Goal: Task Accomplishment & Management: Use online tool/utility

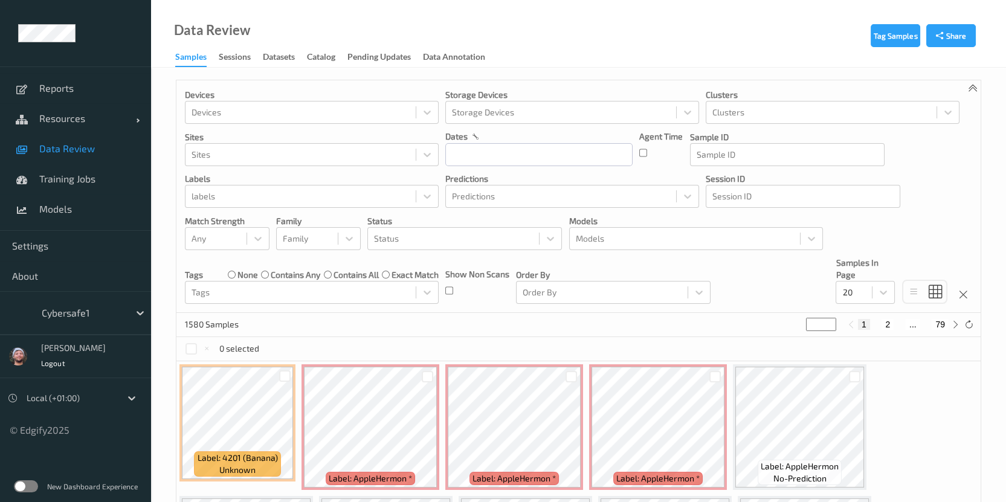
click at [73, 125] on link "Resources" at bounding box center [75, 118] width 151 height 30
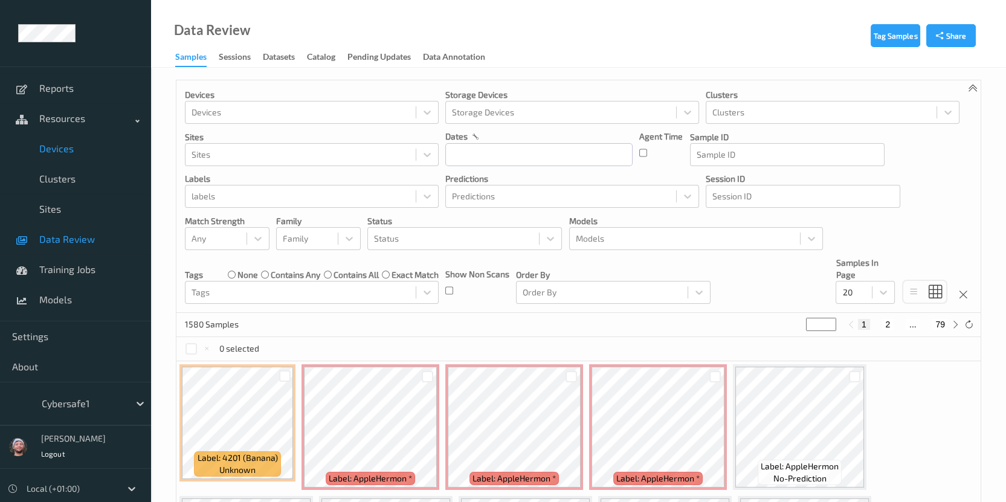
click at [82, 148] on span "Devices" at bounding box center [89, 149] width 100 height 12
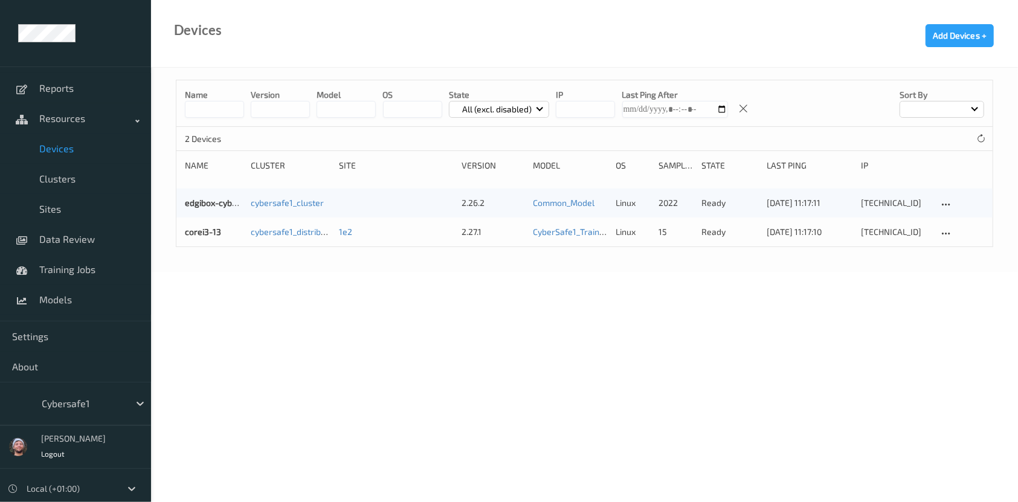
click at [108, 397] on div at bounding box center [83, 403] width 82 height 14
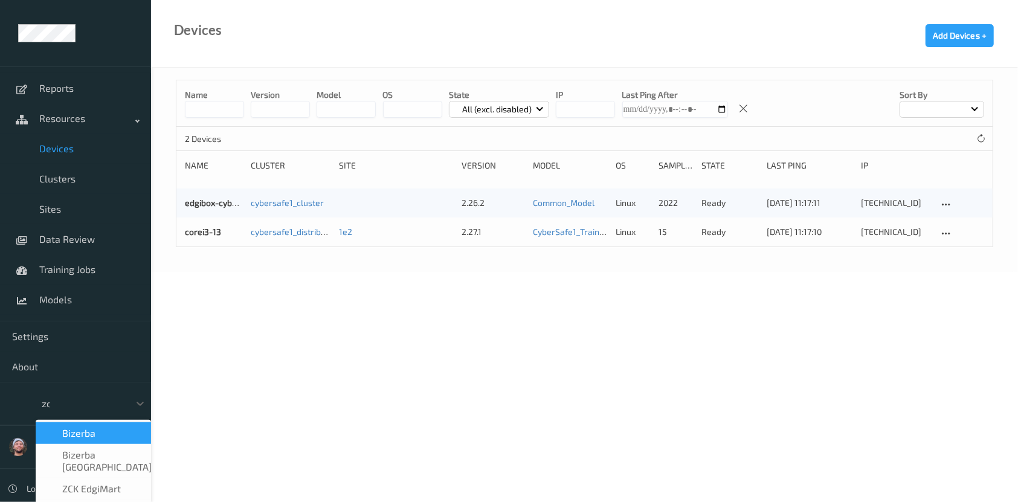
type input "zck"
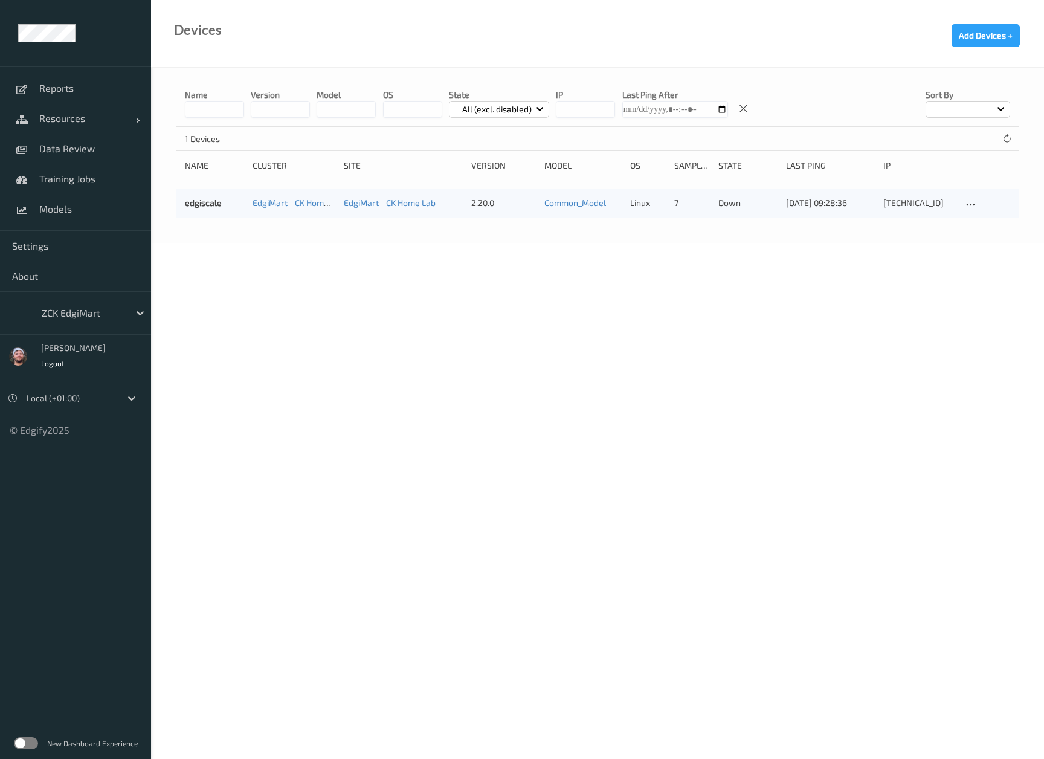
click at [79, 314] on div at bounding box center [83, 313] width 82 height 14
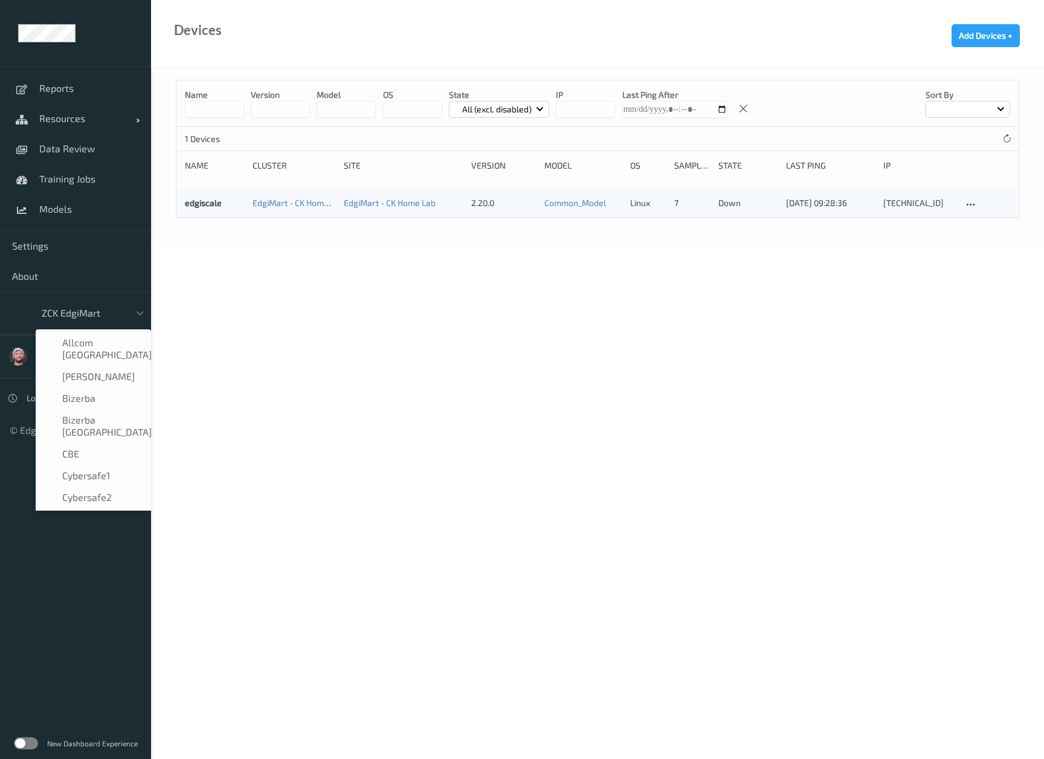
scroll to position [715, 0]
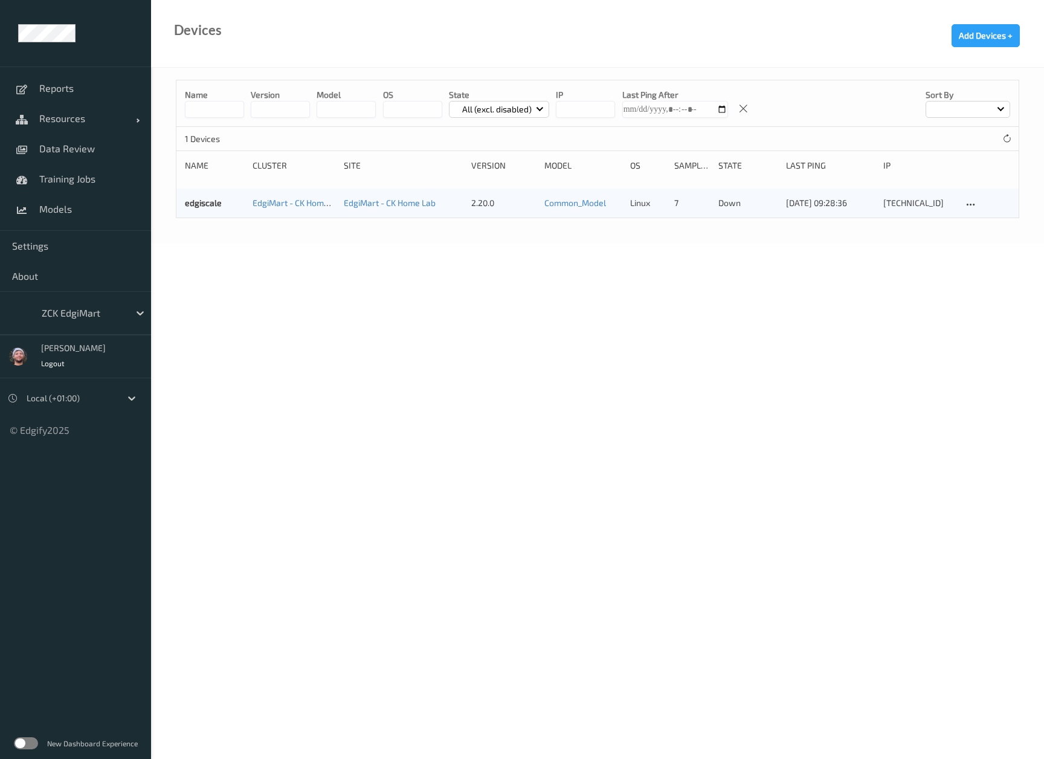
click at [283, 302] on body "Reports Resources Devices Clusters Sites Data Review Training Jobs Models Setti…" at bounding box center [522, 379] width 1044 height 759
click at [290, 242] on div "Name version model OS State All (excl. disabled) IP Last Ping After Sort by 1 D…" at bounding box center [597, 155] width 893 height 175
click at [225, 115] on input at bounding box center [214, 109] width 59 height 17
click at [71, 317] on div at bounding box center [83, 313] width 82 height 14
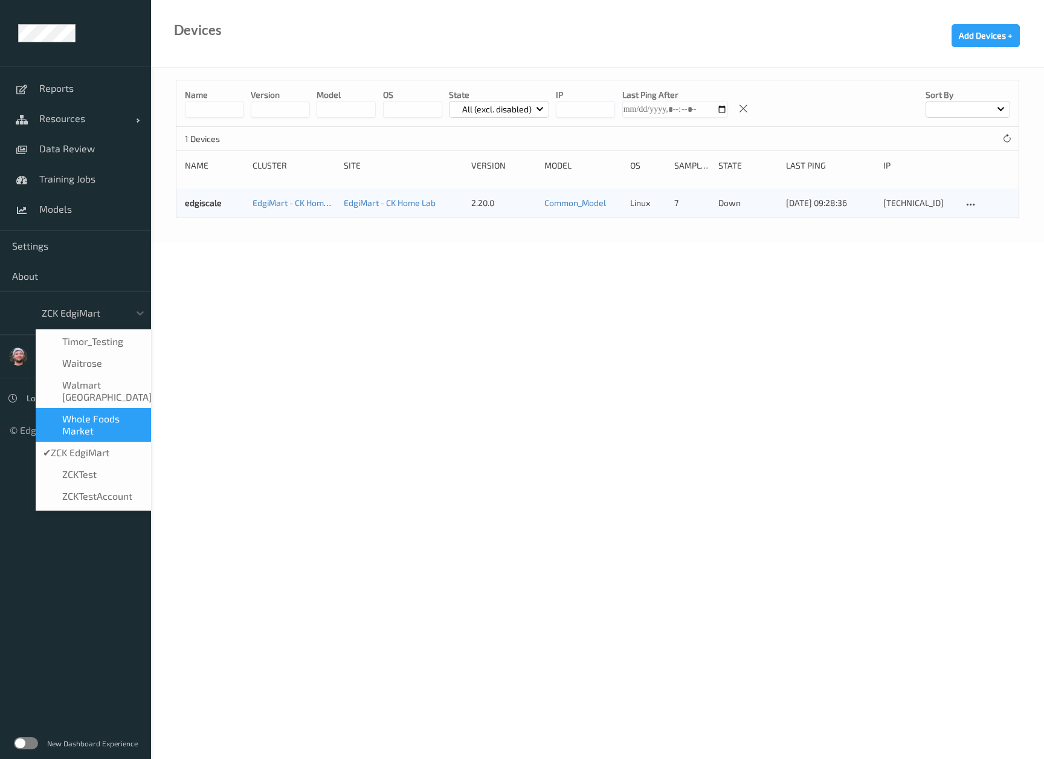
scroll to position [828, 0]
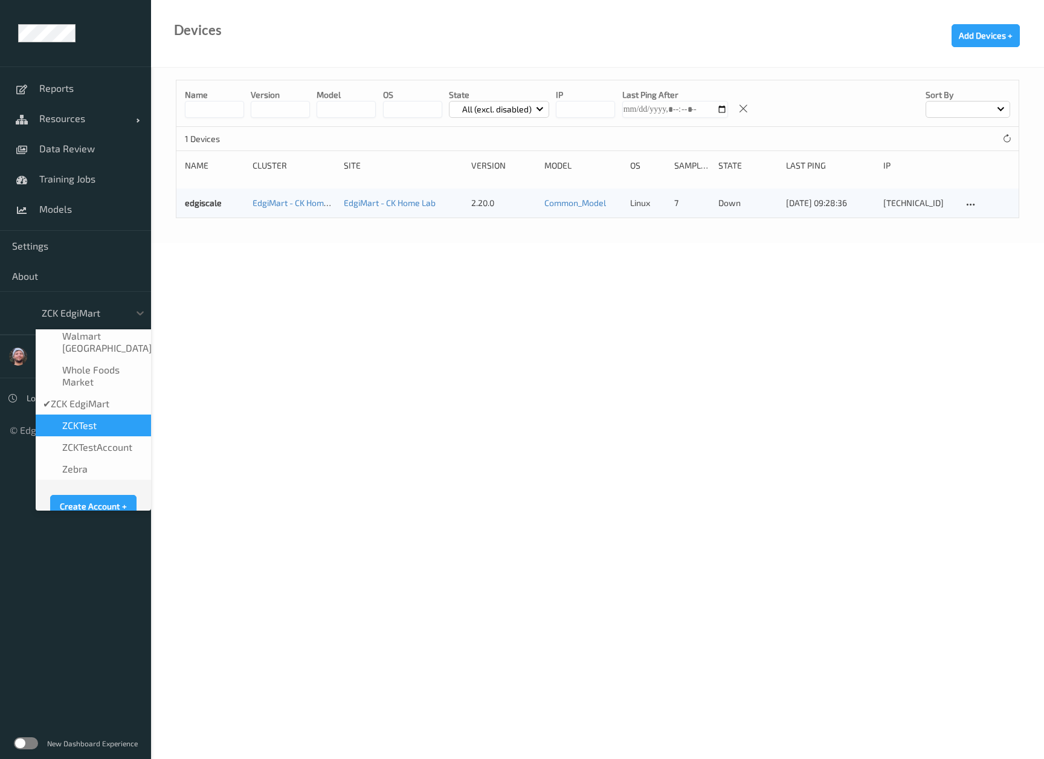
click at [87, 414] on div "zCKTest" at bounding box center [93, 425] width 115 height 22
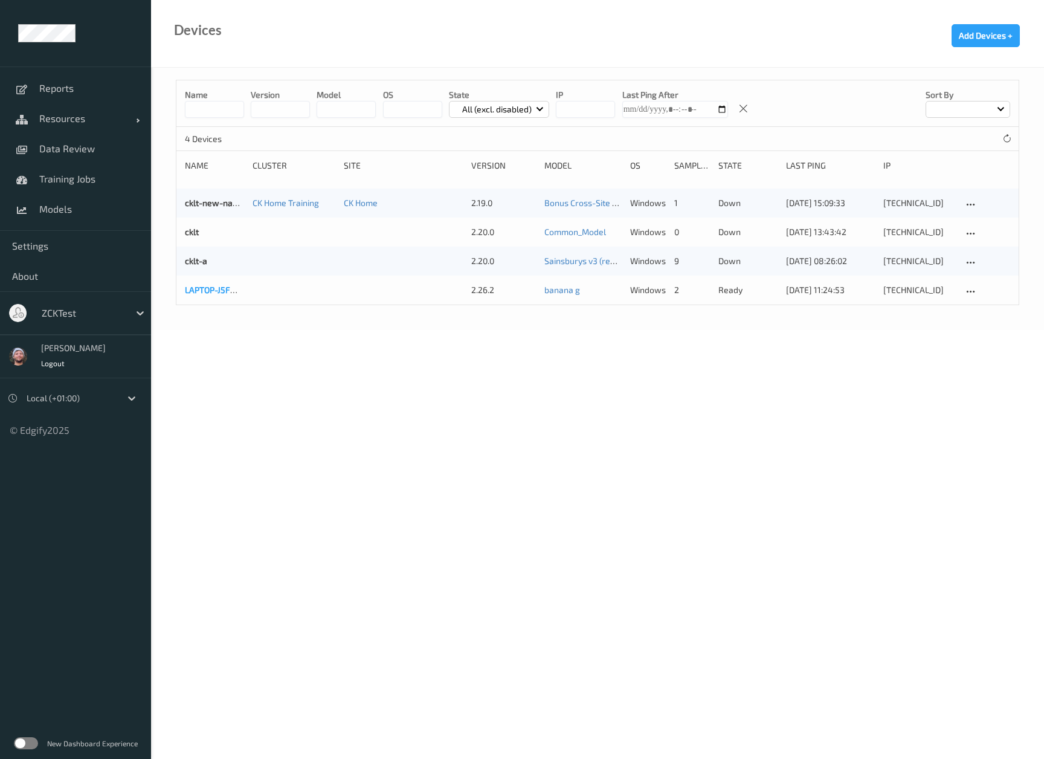
click at [217, 289] on link "LAPTOP-J5FM7A3O" at bounding box center [221, 290] width 72 height 10
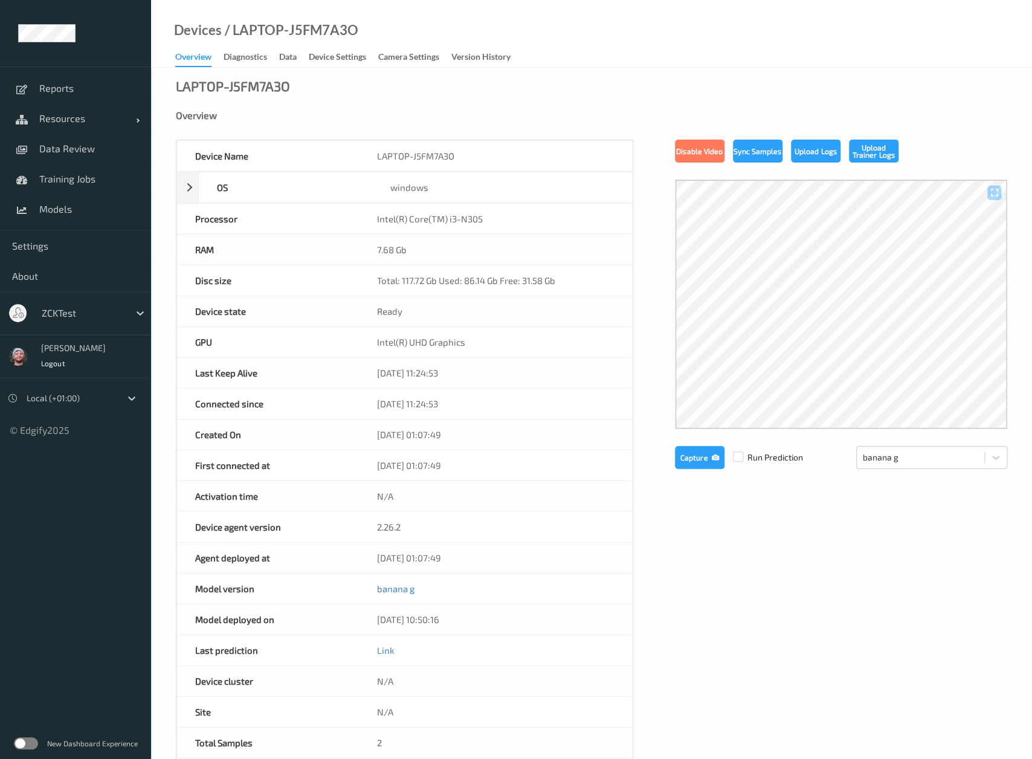
click at [267, 529] on div "Device agent version" at bounding box center [268, 527] width 182 height 30
click at [298, 520] on div "Device agent version" at bounding box center [268, 527] width 182 height 30
click at [288, 532] on div "Device agent version" at bounding box center [268, 527] width 182 height 30
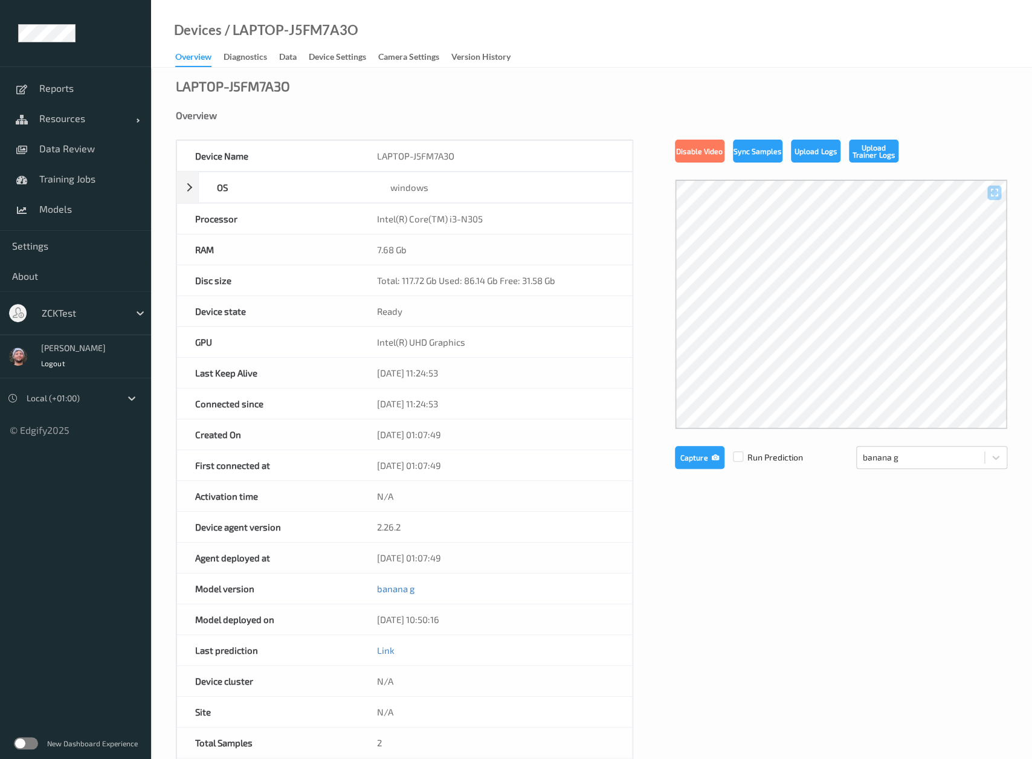
click at [342, 80] on div "LAPTOP-J5FM7A3O Overview Device Name LAPTOP-J5FM7A3O OS windows Platform Micros…" at bounding box center [591, 543] width 881 height 951
click at [246, 57] on div "Diagnostics" at bounding box center [245, 58] width 43 height 15
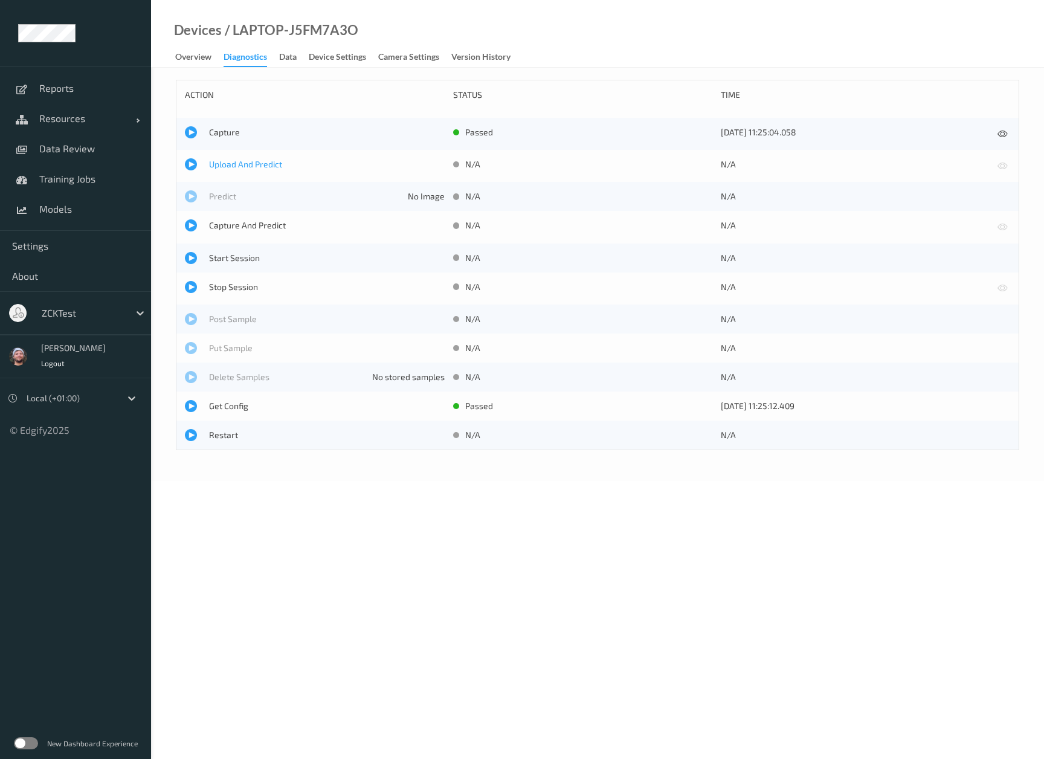
click at [221, 162] on span "Upload And Predict" at bounding box center [327, 164] width 236 height 12
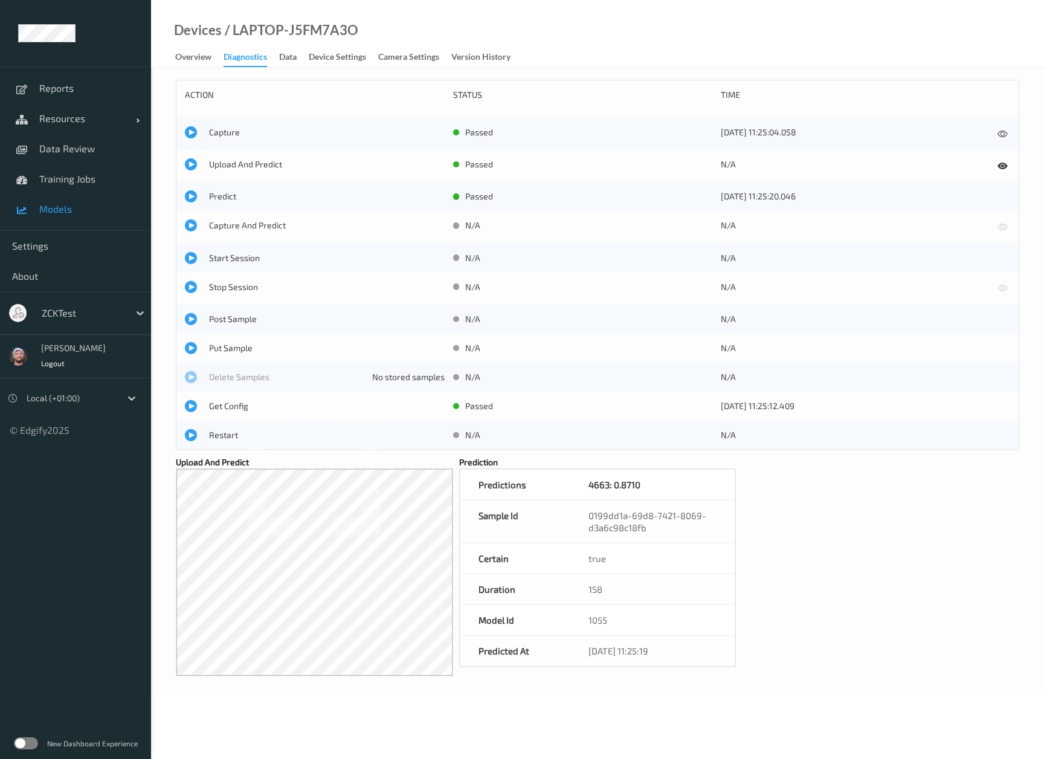
click at [76, 208] on span "Models" at bounding box center [89, 209] width 100 height 12
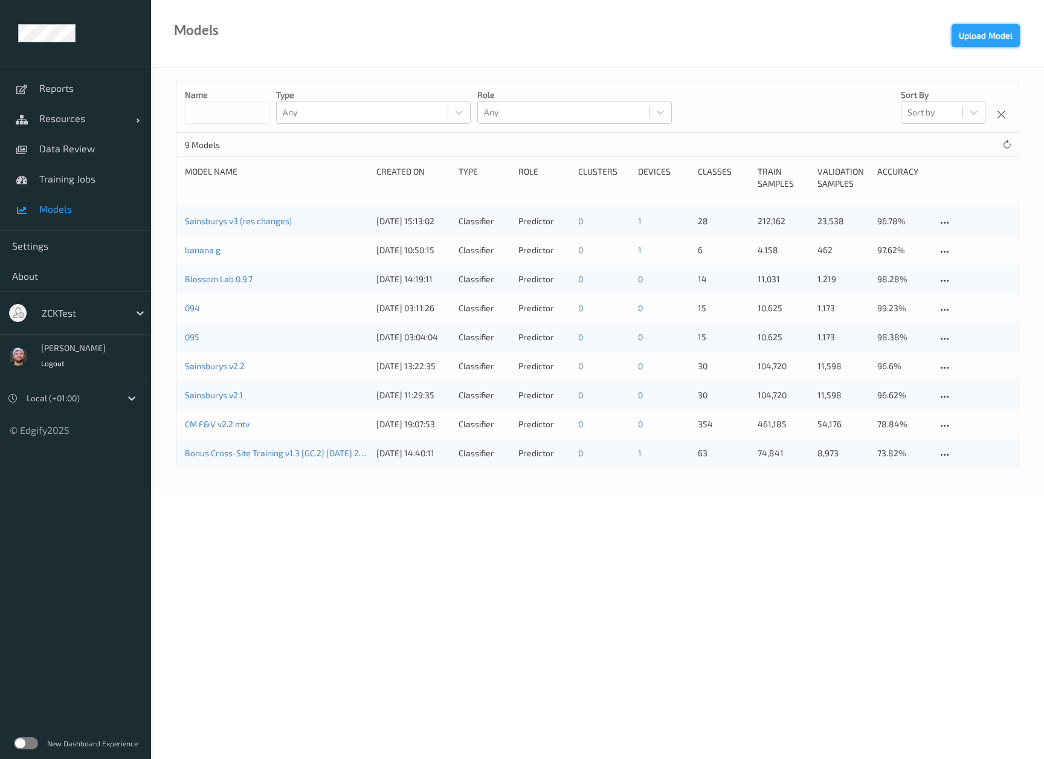
click at [1000, 36] on button "Upload Model" at bounding box center [985, 35] width 68 height 23
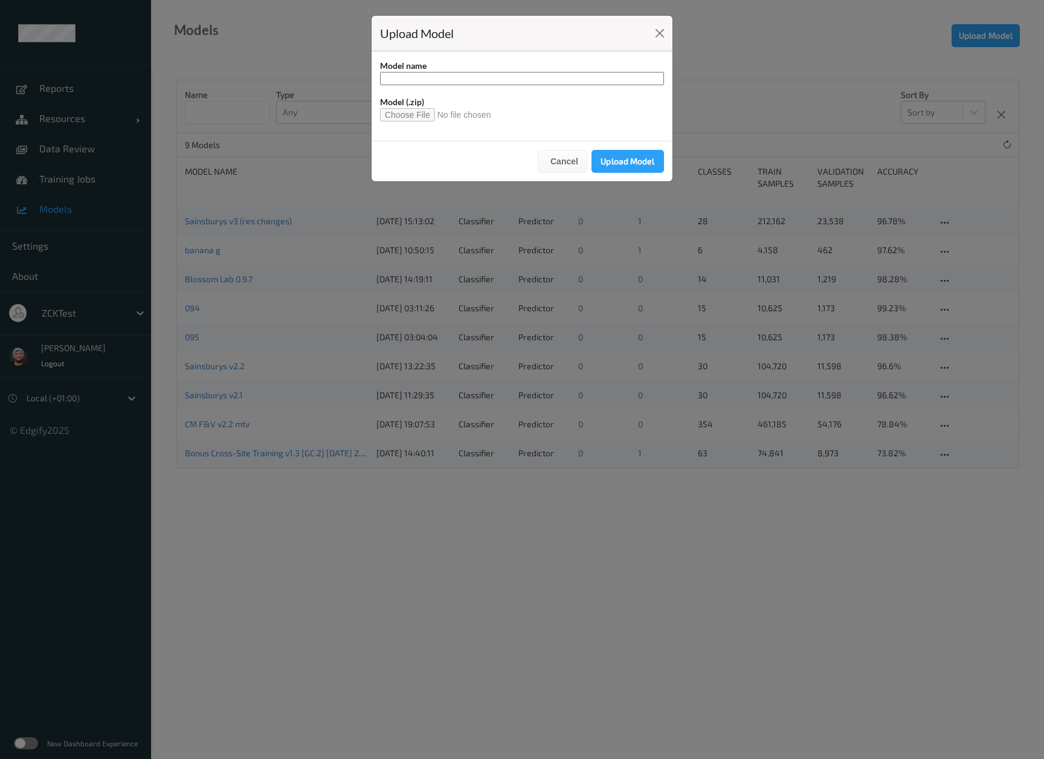
click at [512, 80] on input at bounding box center [522, 78] width 284 height 13
click at [408, 114] on input "file" at bounding box center [440, 114] width 121 height 13
type input "**********"
click at [458, 77] on input "**********" at bounding box center [522, 78] width 284 height 13
paste input "**********"
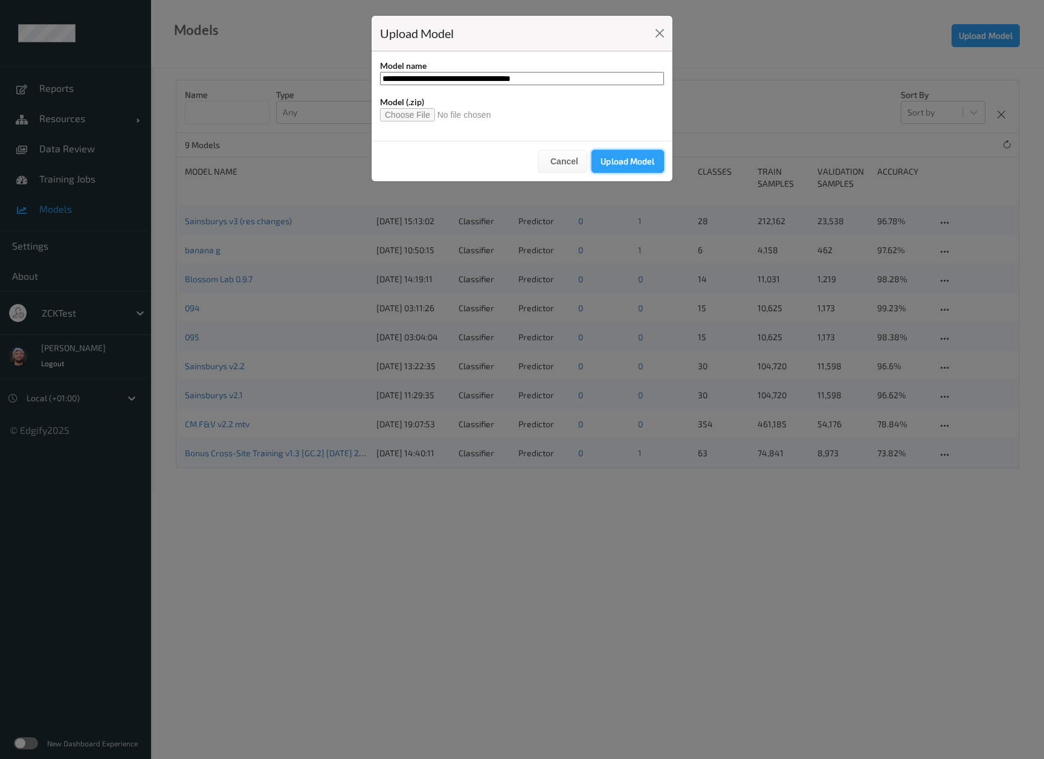
type input "**********"
click at [605, 156] on button "Upload Model" at bounding box center [627, 161] width 72 height 23
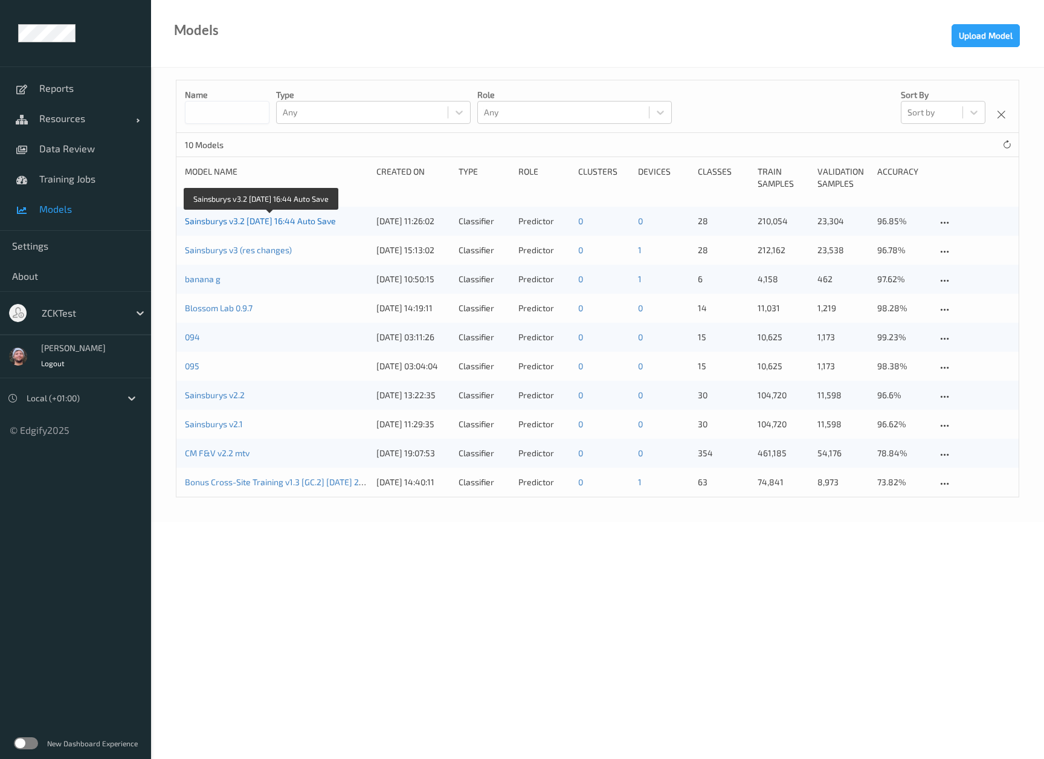
click at [238, 220] on link "Sainsburys v3.2 2025-09-19 16:44 Auto Save" at bounding box center [260, 221] width 151 height 10
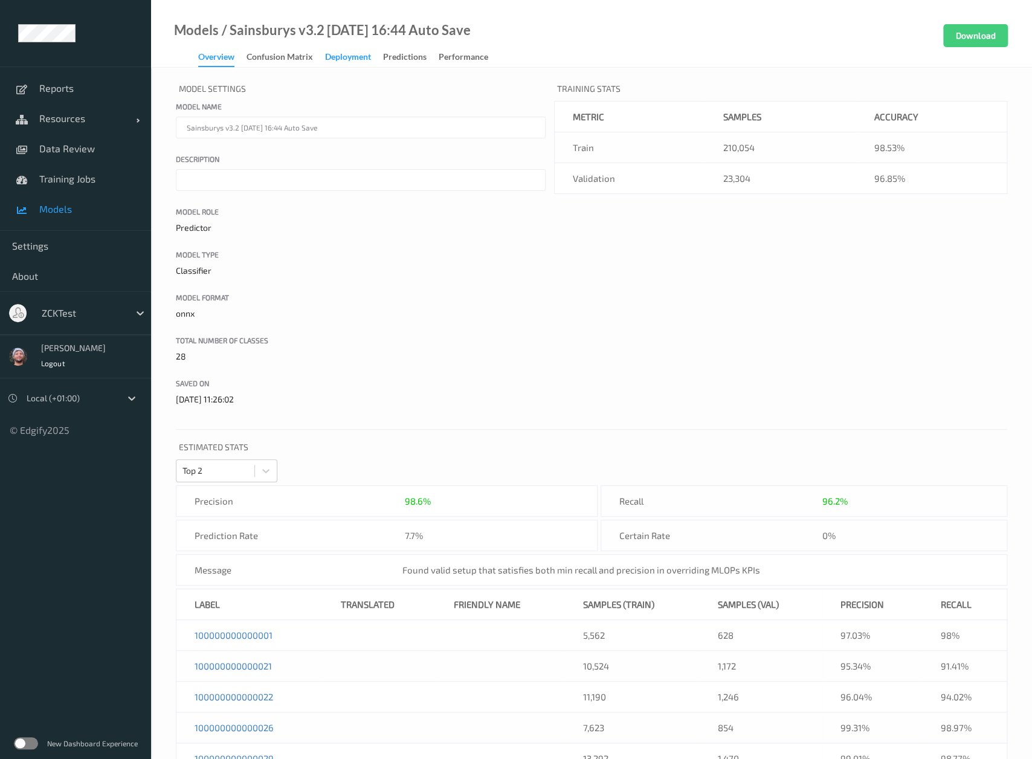
click at [335, 54] on div "Deployment" at bounding box center [348, 58] width 46 height 15
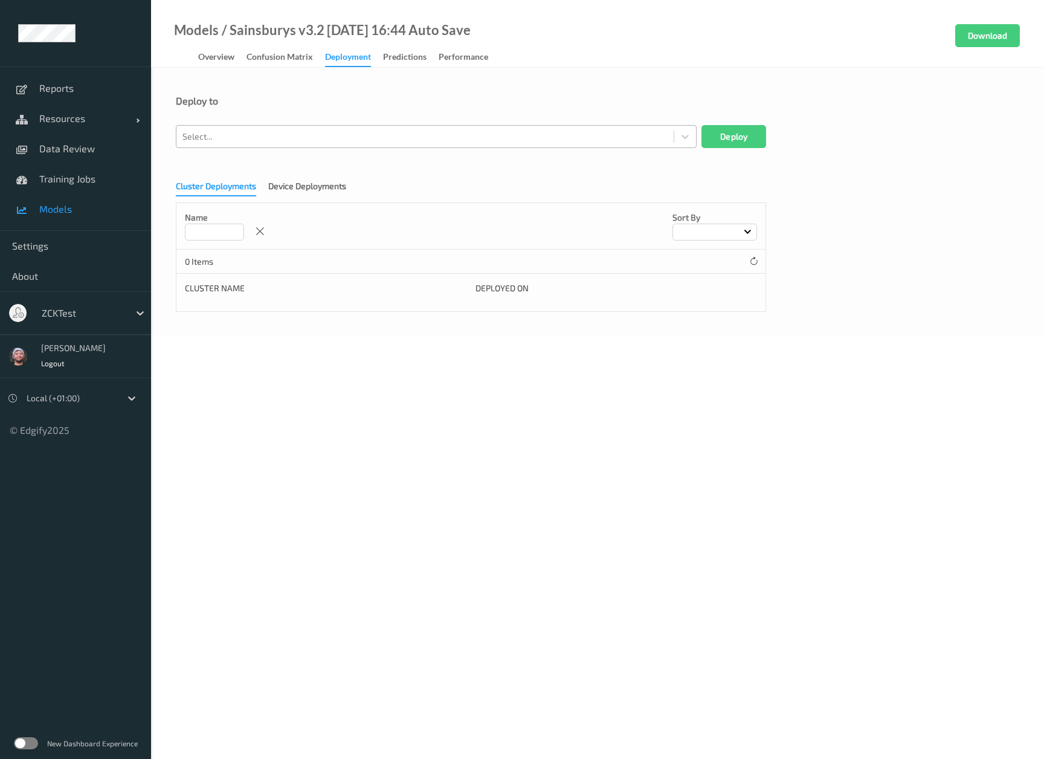
click at [266, 132] on div at bounding box center [424, 136] width 485 height 14
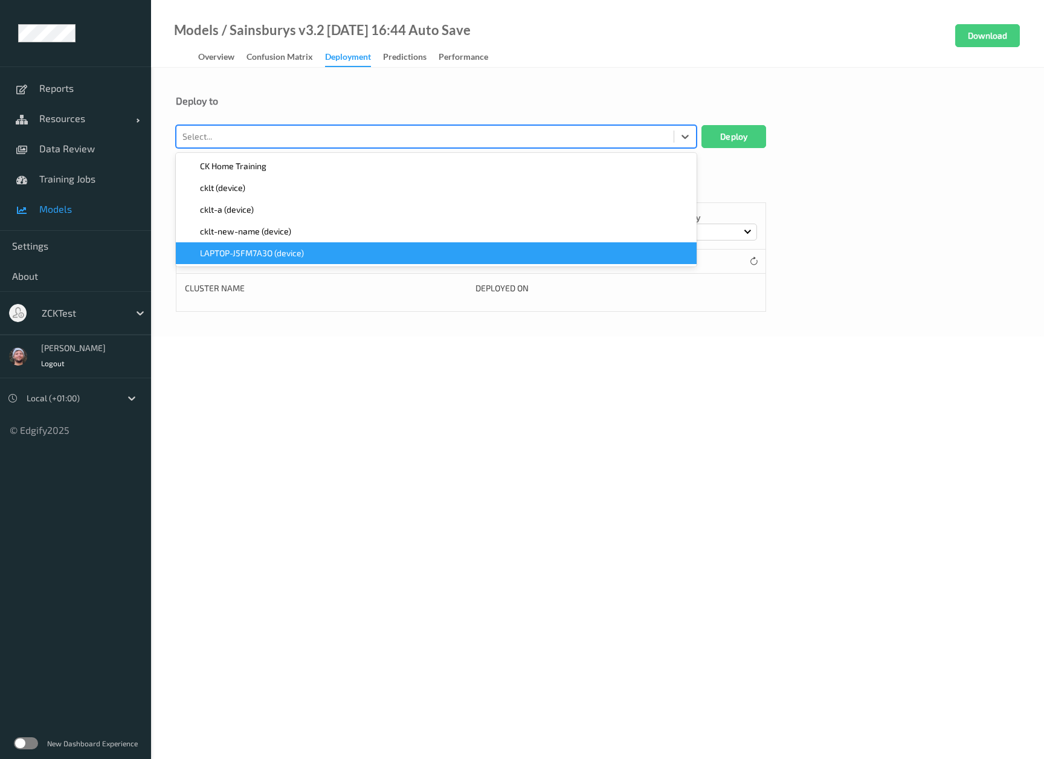
click at [290, 254] on span "LAPTOP-J5FM7A3O (device)" at bounding box center [252, 253] width 104 height 12
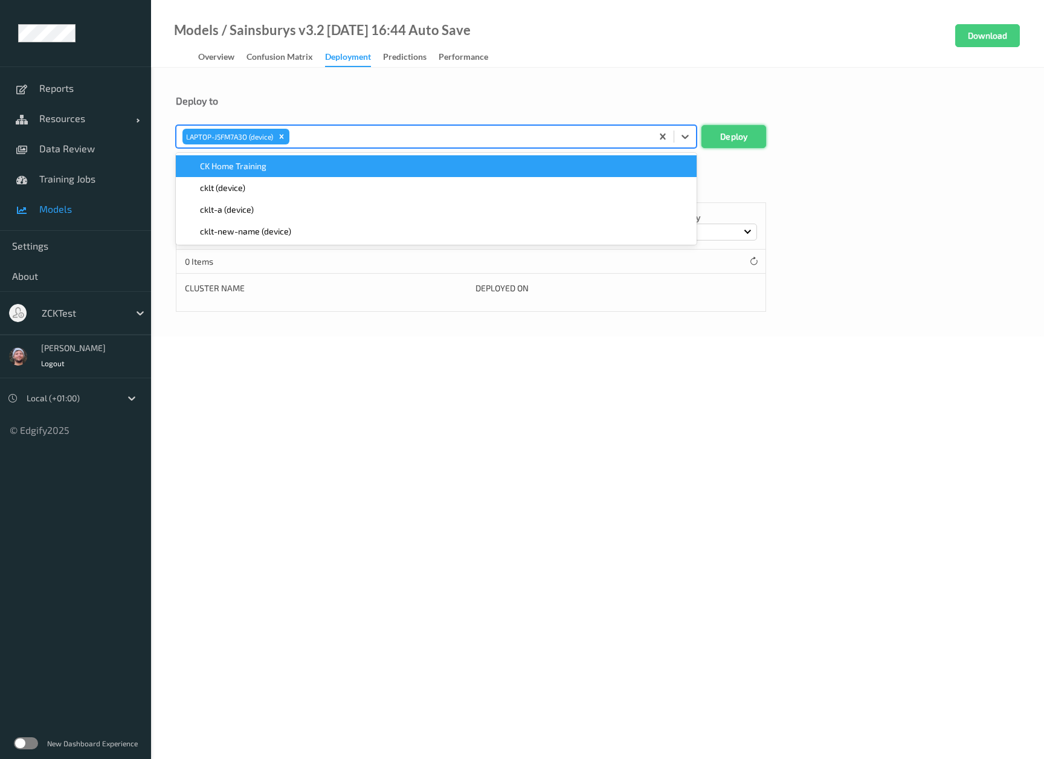
click at [710, 139] on button "Deploy" at bounding box center [733, 136] width 65 height 23
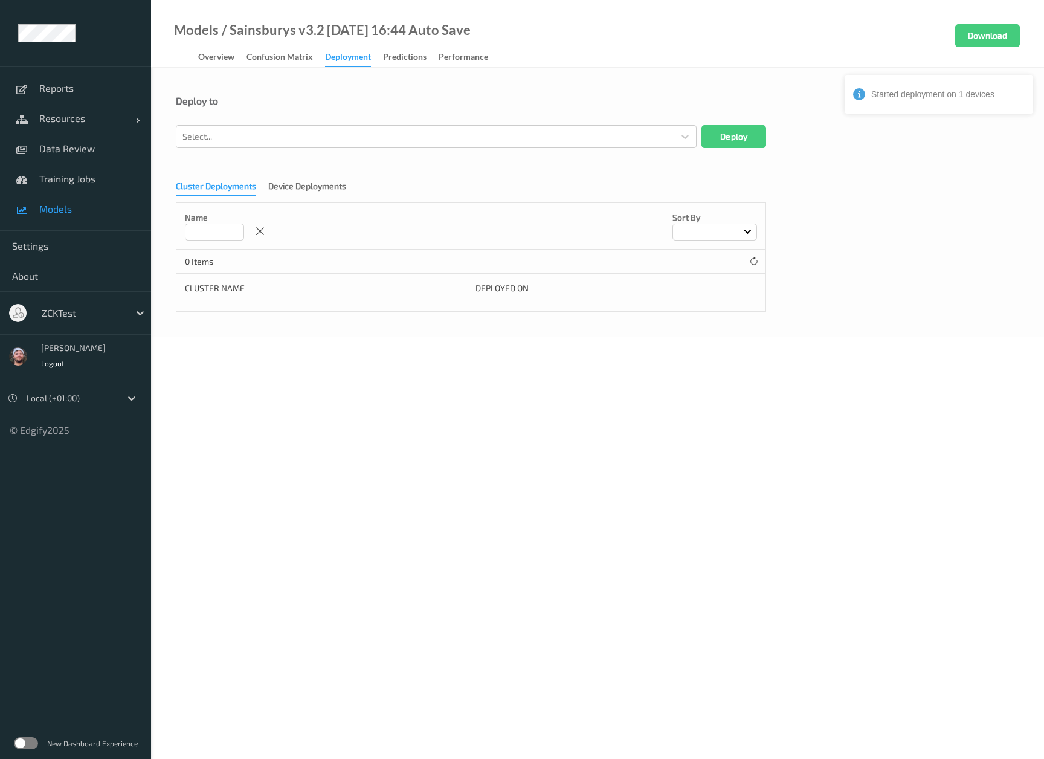
click at [635, 91] on div "Deploy to Select... Deploy Cluster Deployments Device Deployments Name Sort by …" at bounding box center [597, 202] width 893 height 269
click at [87, 144] on span "Data Review" at bounding box center [89, 149] width 100 height 12
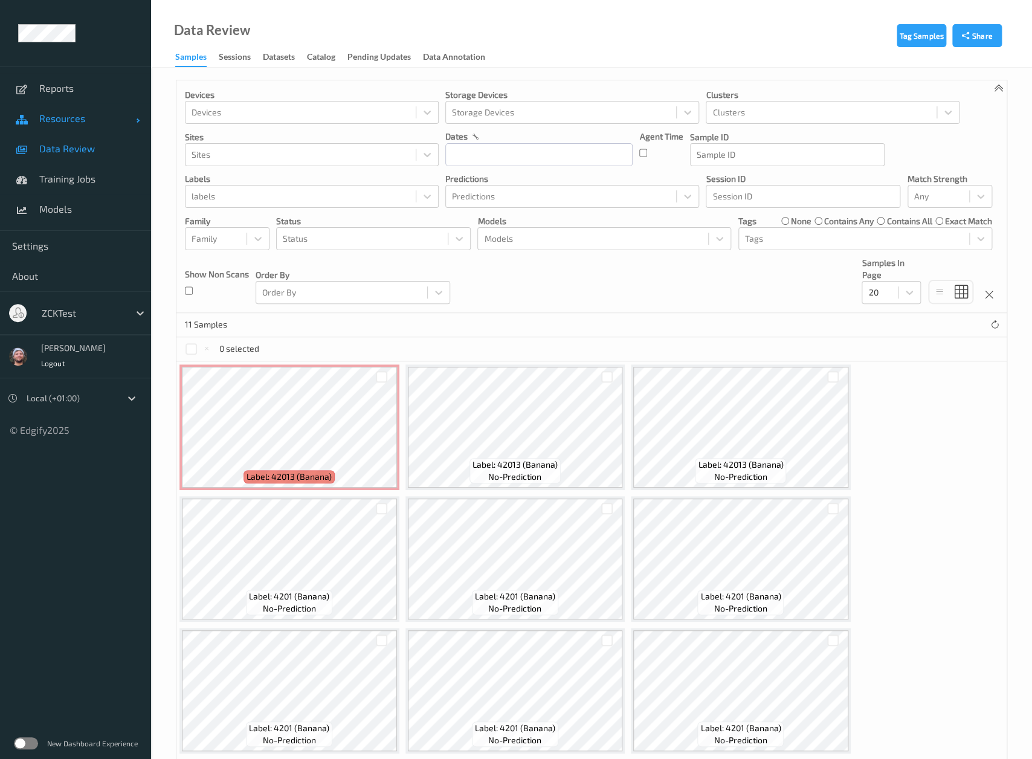
click at [59, 121] on span "Resources" at bounding box center [87, 118] width 97 height 12
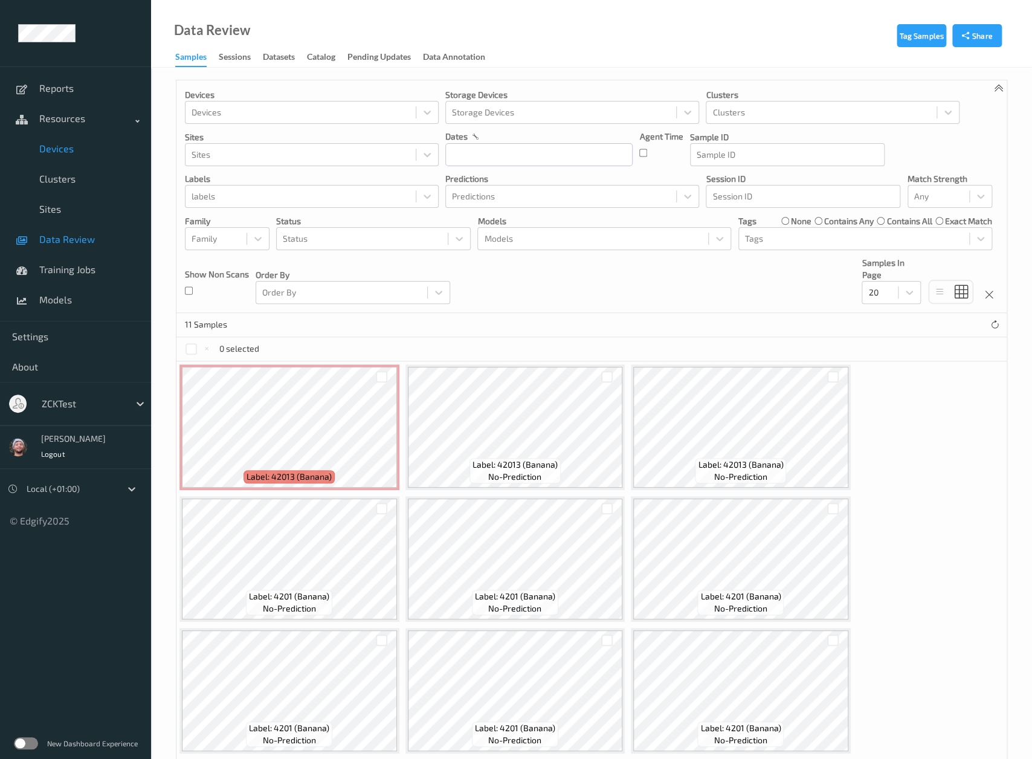
click at [72, 153] on span "Devices" at bounding box center [89, 149] width 100 height 12
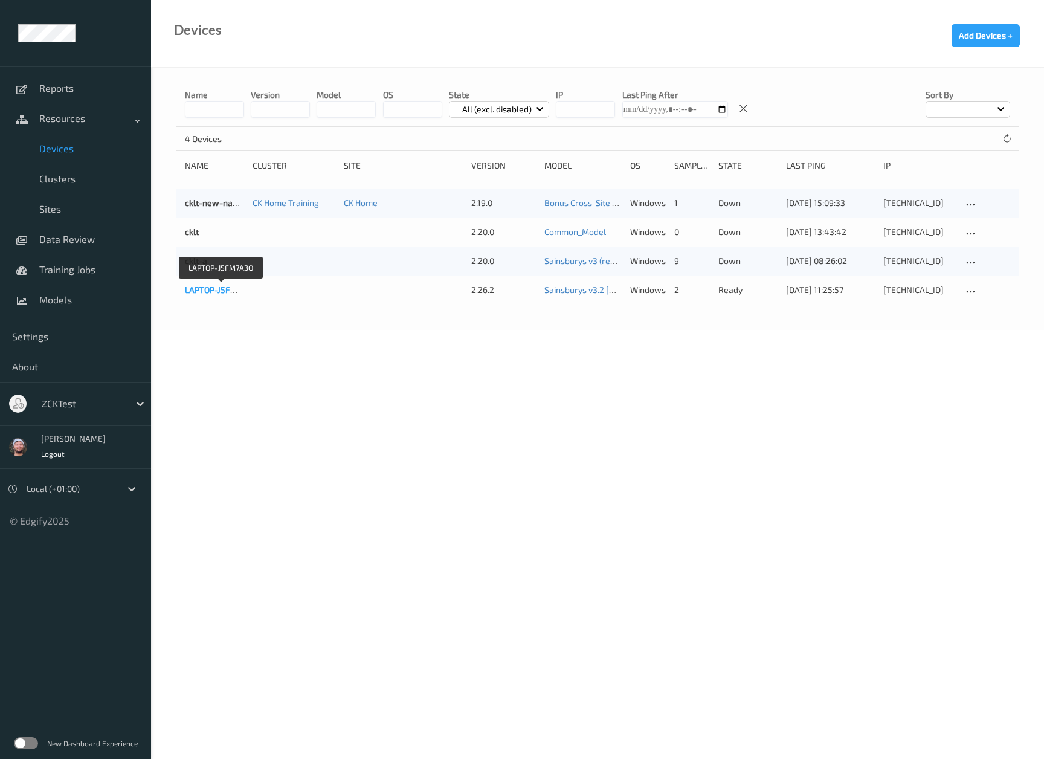
click at [200, 293] on link "LAPTOP-J5FM7A3O" at bounding box center [221, 290] width 72 height 10
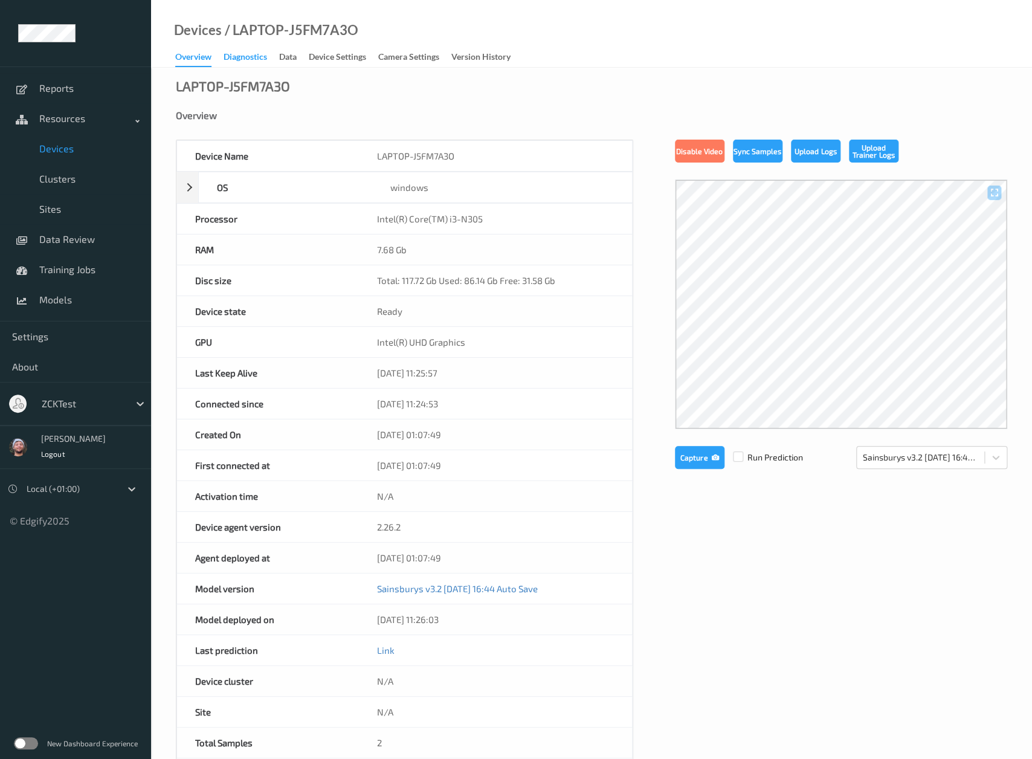
click at [261, 59] on div "Diagnostics" at bounding box center [245, 58] width 43 height 15
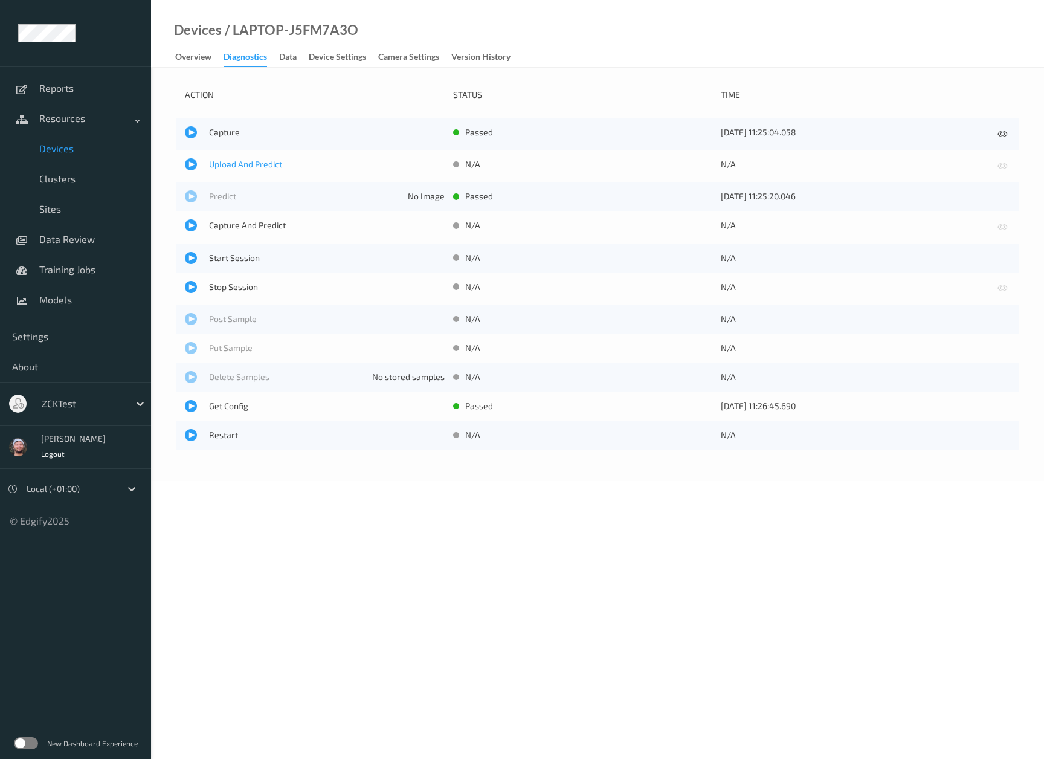
click at [236, 162] on span "Upload And Predict" at bounding box center [327, 164] width 236 height 12
